Goal: Information Seeking & Learning: Learn about a topic

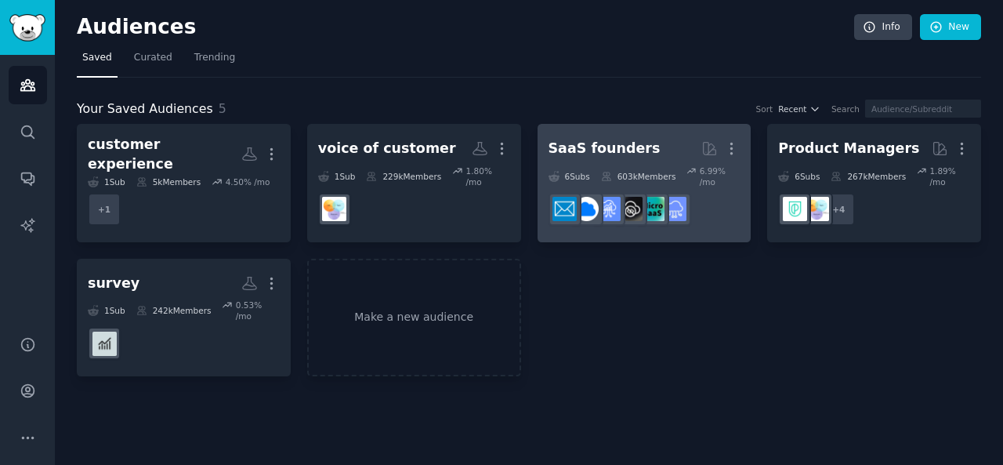
click at [621, 145] on div "SaaS founders" at bounding box center [605, 149] width 112 height 20
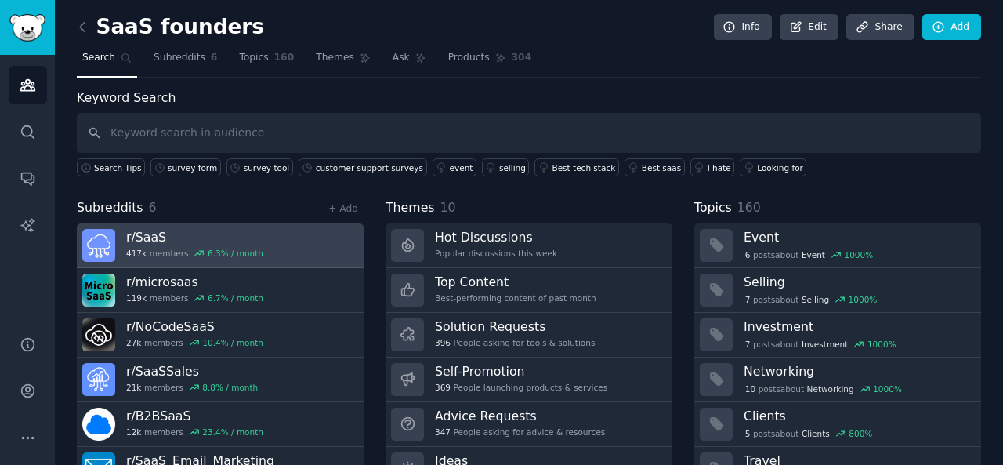
click at [152, 233] on h3 "r/ SaaS" at bounding box center [194, 237] width 137 height 16
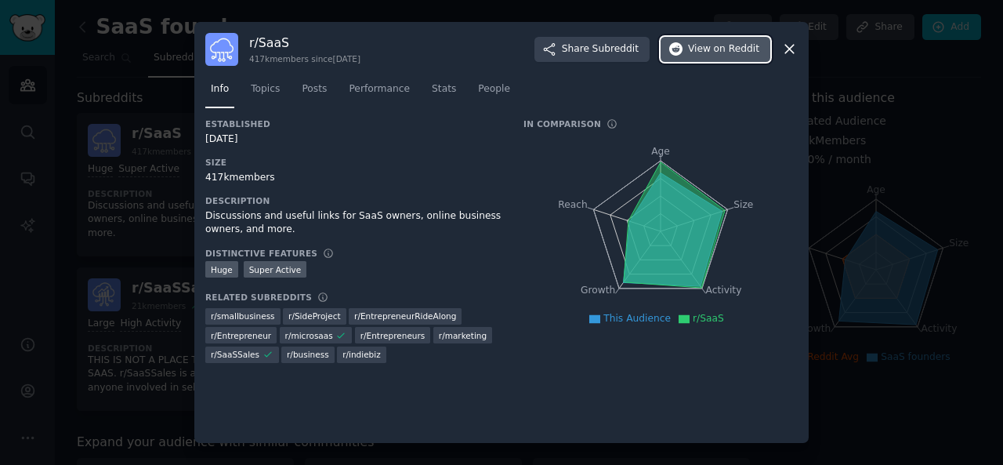
click at [702, 51] on span "View on Reddit" at bounding box center [723, 49] width 71 height 14
click at [263, 89] on span "Topics" at bounding box center [265, 89] width 29 height 14
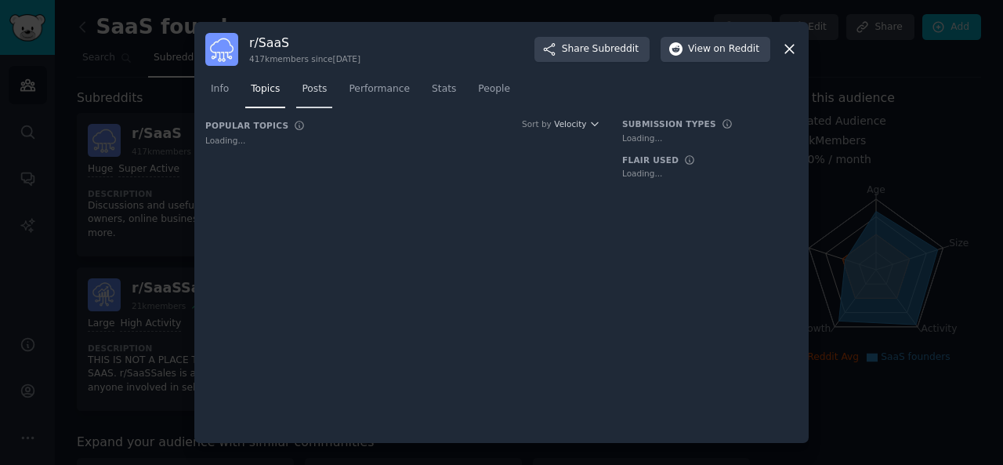
click at [323, 92] on link "Posts" at bounding box center [314, 93] width 36 height 32
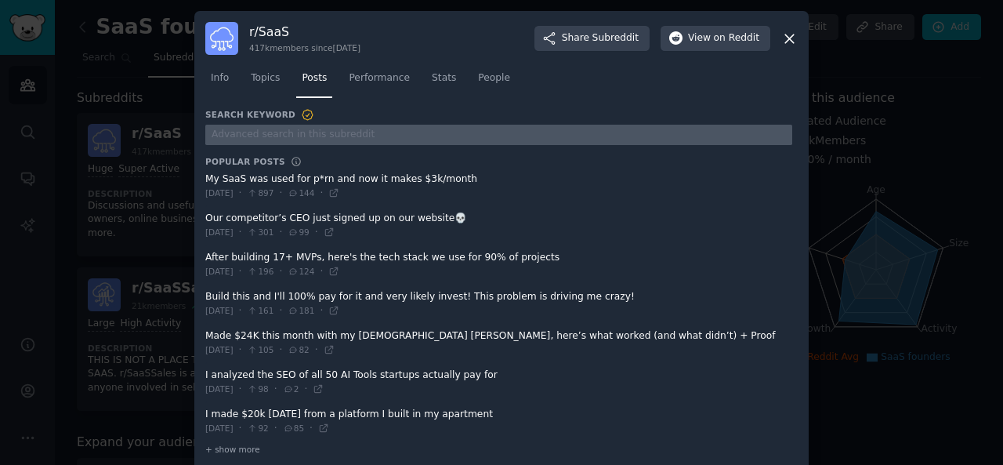
click at [379, 138] on input "text" at bounding box center [498, 135] width 587 height 21
type input "survey"
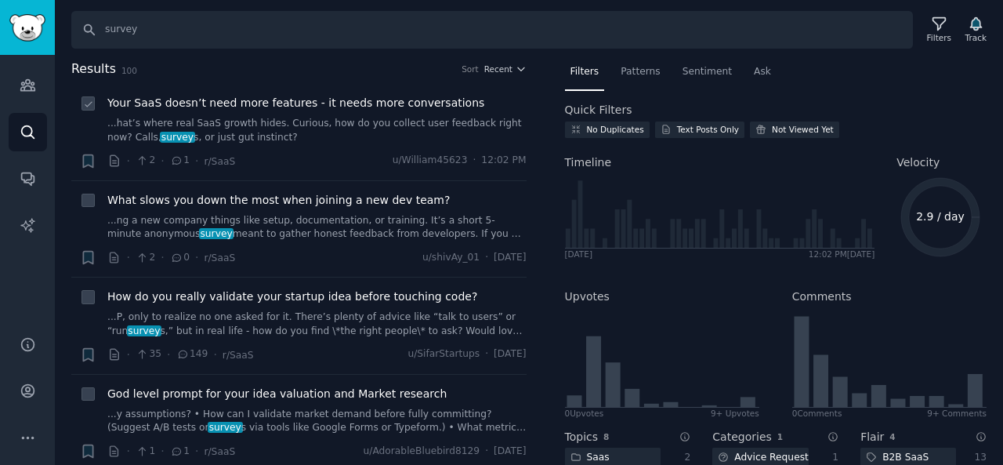
click at [236, 117] on link "...hat’s where real SaaS growth hides. Curious, how do you collect user feedbac…" at bounding box center [316, 130] width 419 height 27
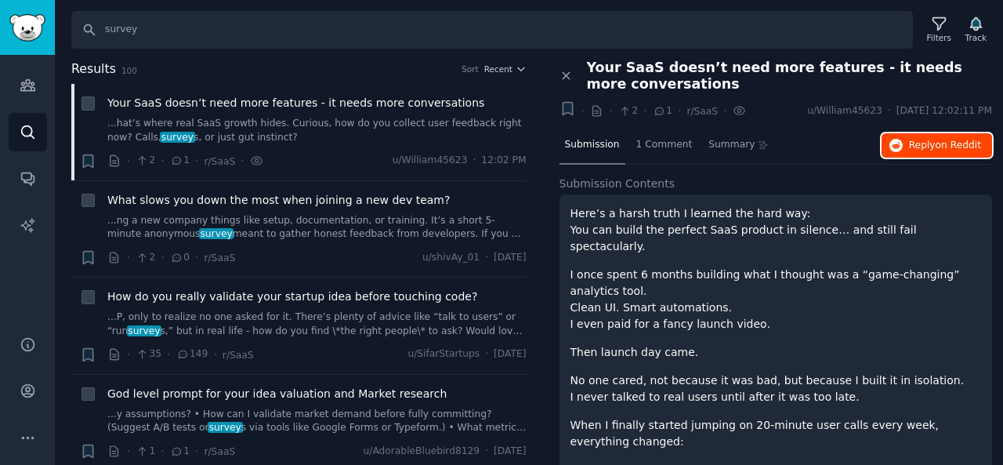
click at [929, 140] on span "Reply on Reddit" at bounding box center [945, 146] width 72 height 14
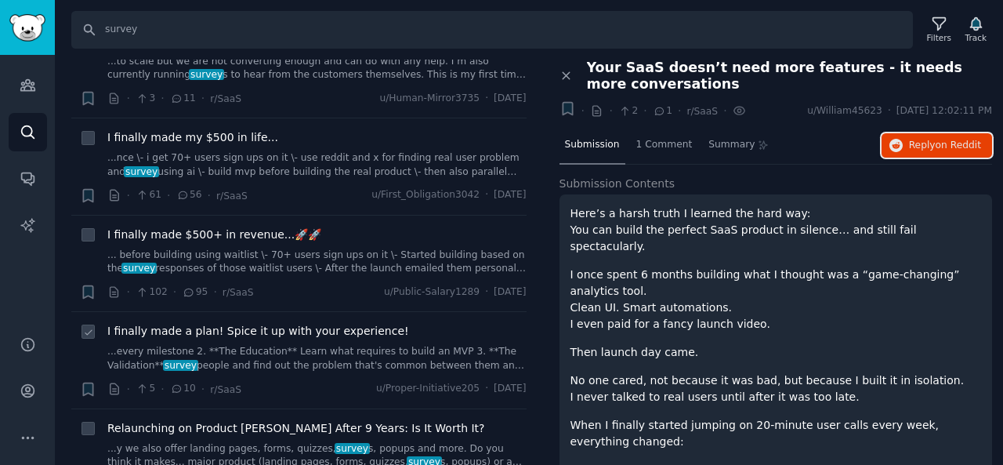
scroll to position [1333, 0]
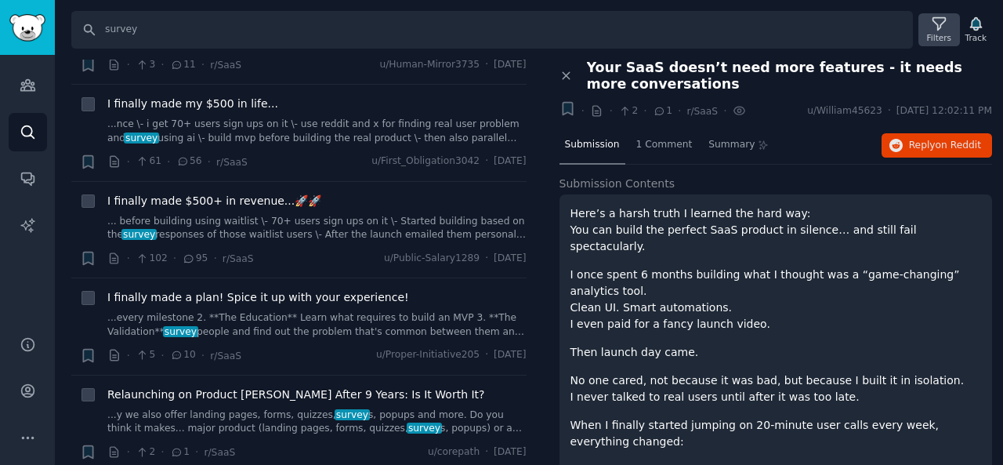
click at [931, 17] on div "Filters" at bounding box center [939, 29] width 41 height 33
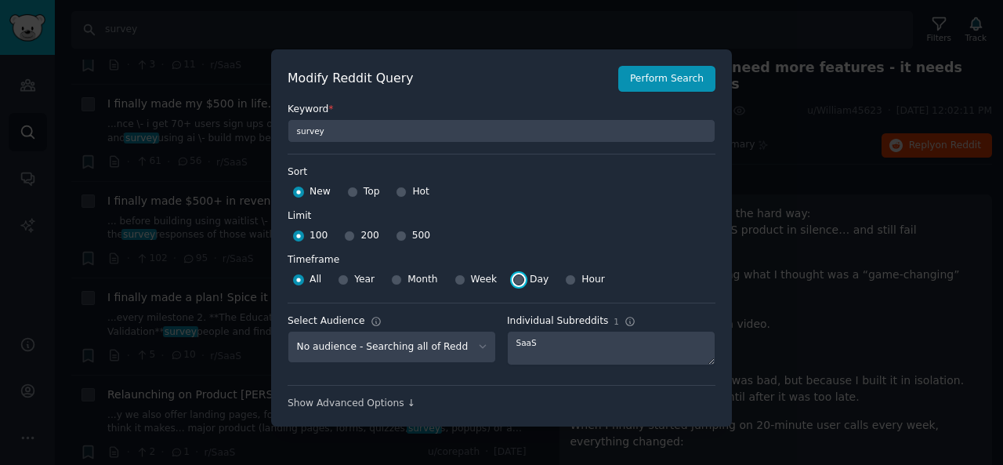
click at [514, 277] on input "Day" at bounding box center [518, 279] width 11 height 11
radio input "true"
click at [640, 78] on button "Perform Search" at bounding box center [666, 79] width 97 height 27
